Goal: Task Accomplishment & Management: Complete application form

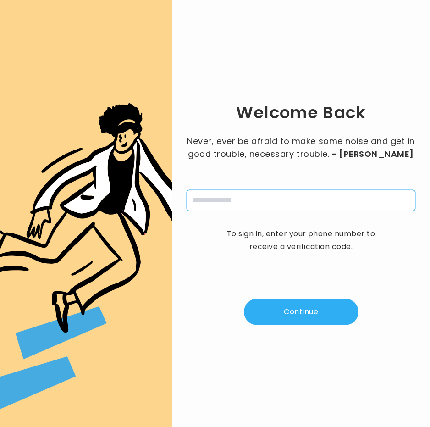
click at [276, 208] on input "tel" at bounding box center [300, 200] width 229 height 21
type input "**********"
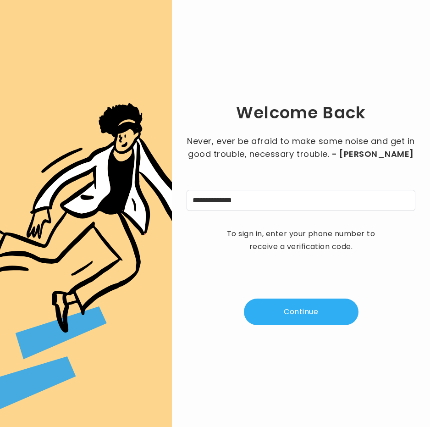
click at [283, 307] on button "Continue" at bounding box center [301, 311] width 115 height 27
type input "*"
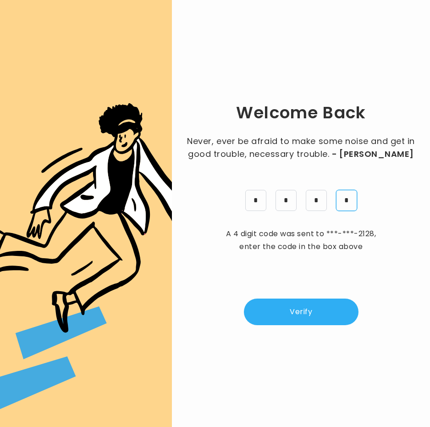
type input "*"
click at [283, 307] on button "Verify" at bounding box center [301, 311] width 115 height 27
